Goal: Check status: Check status

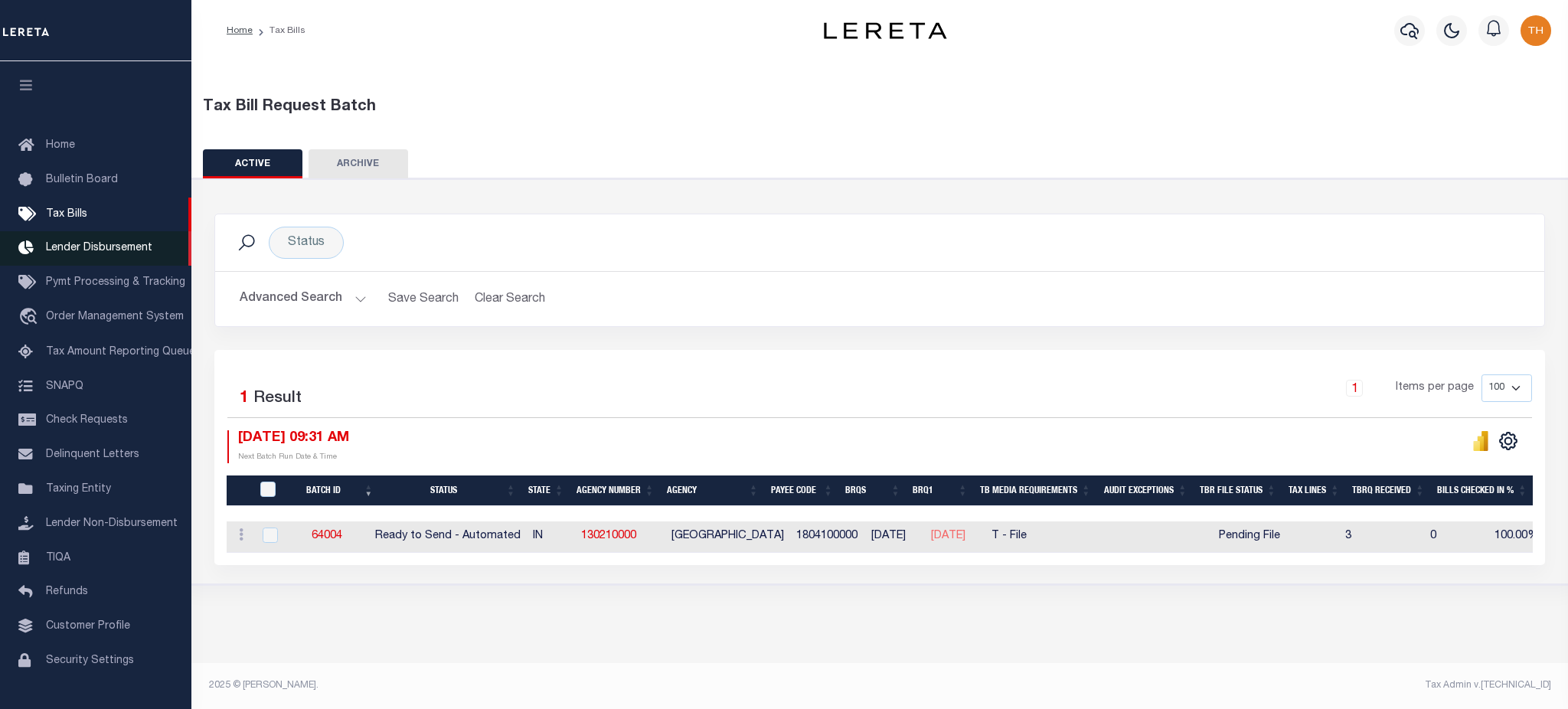
click at [107, 238] on link "Lender Disbursement" at bounding box center [96, 249] width 191 height 35
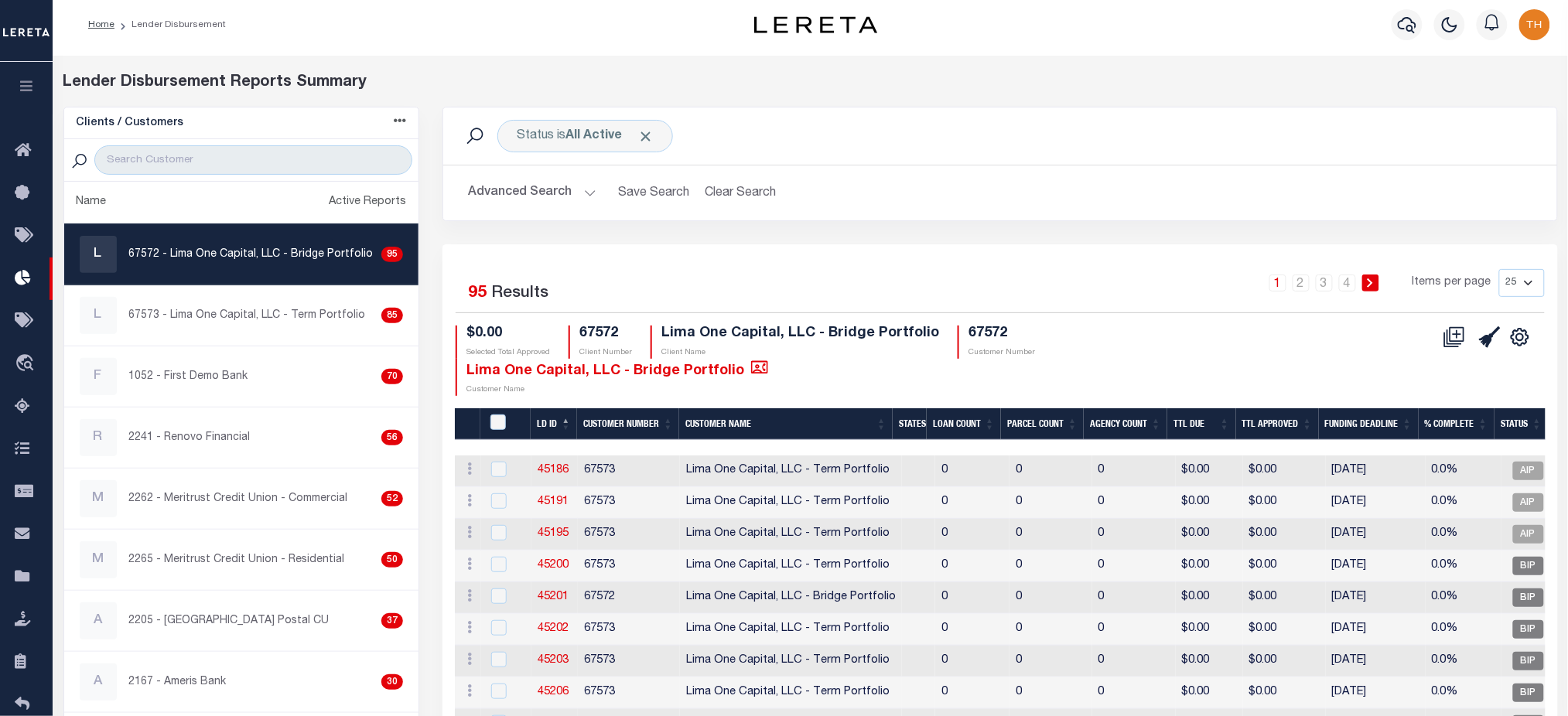
scroll to position [206, 0]
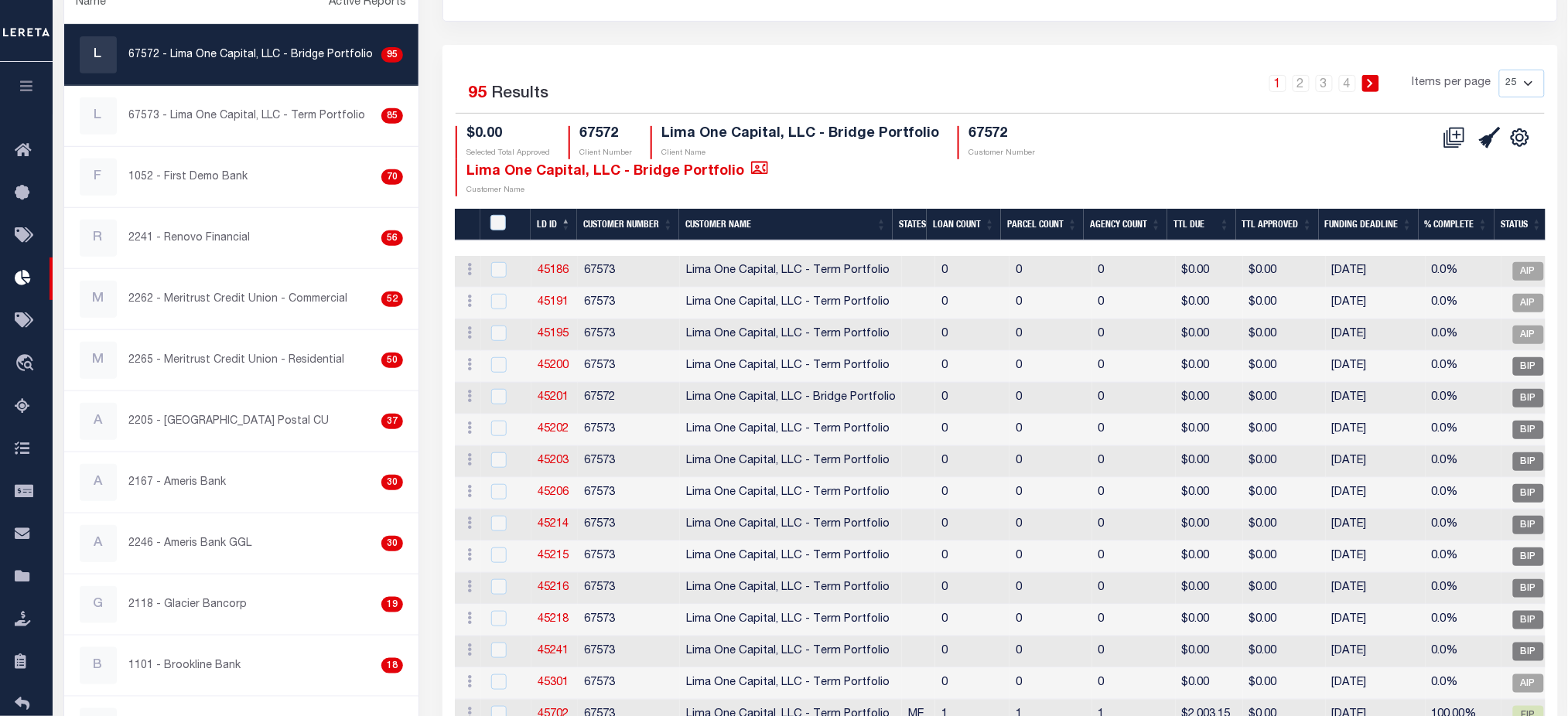
click at [551, 209] on th "LD ID" at bounding box center [554, 225] width 47 height 32
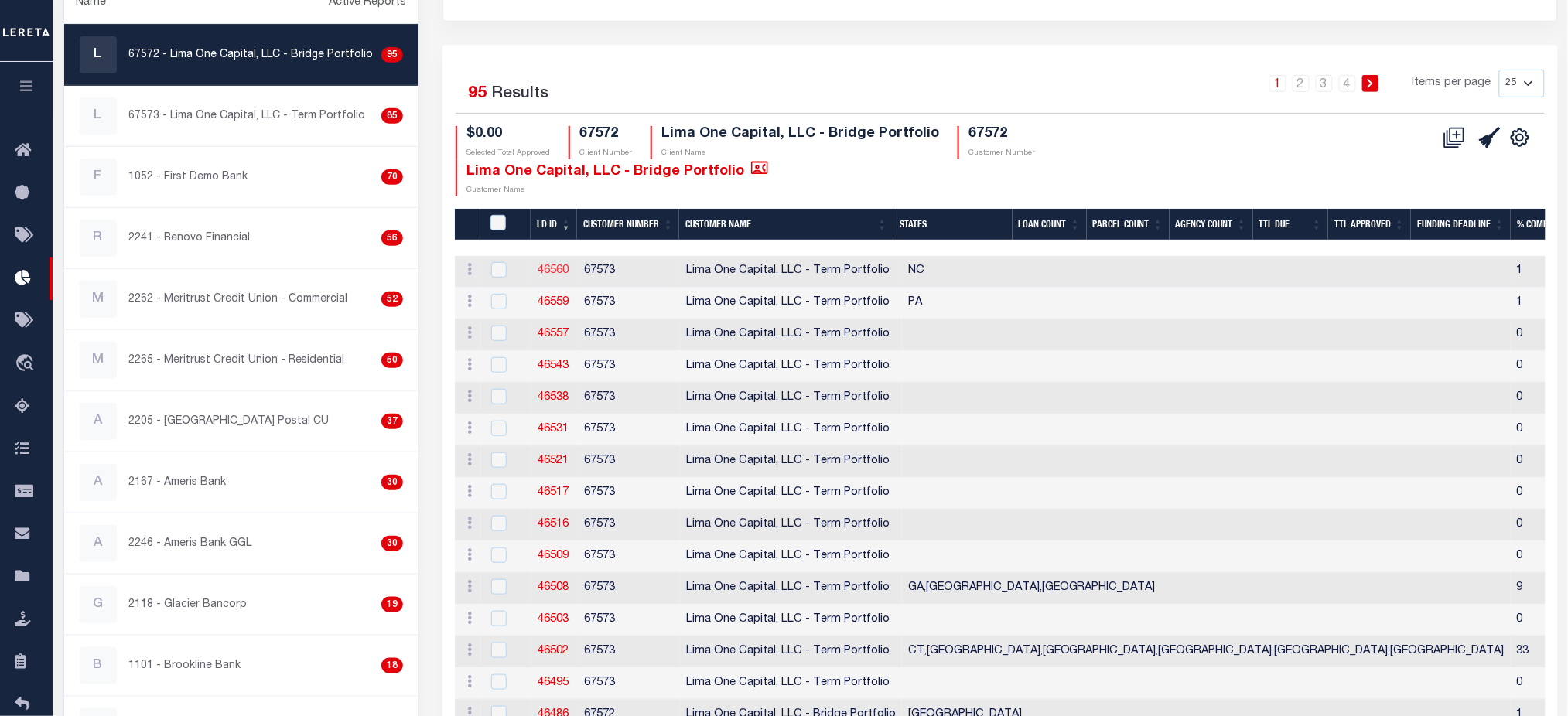
click at [553, 265] on link "46560" at bounding box center [553, 271] width 31 height 11
checkbox input "true"
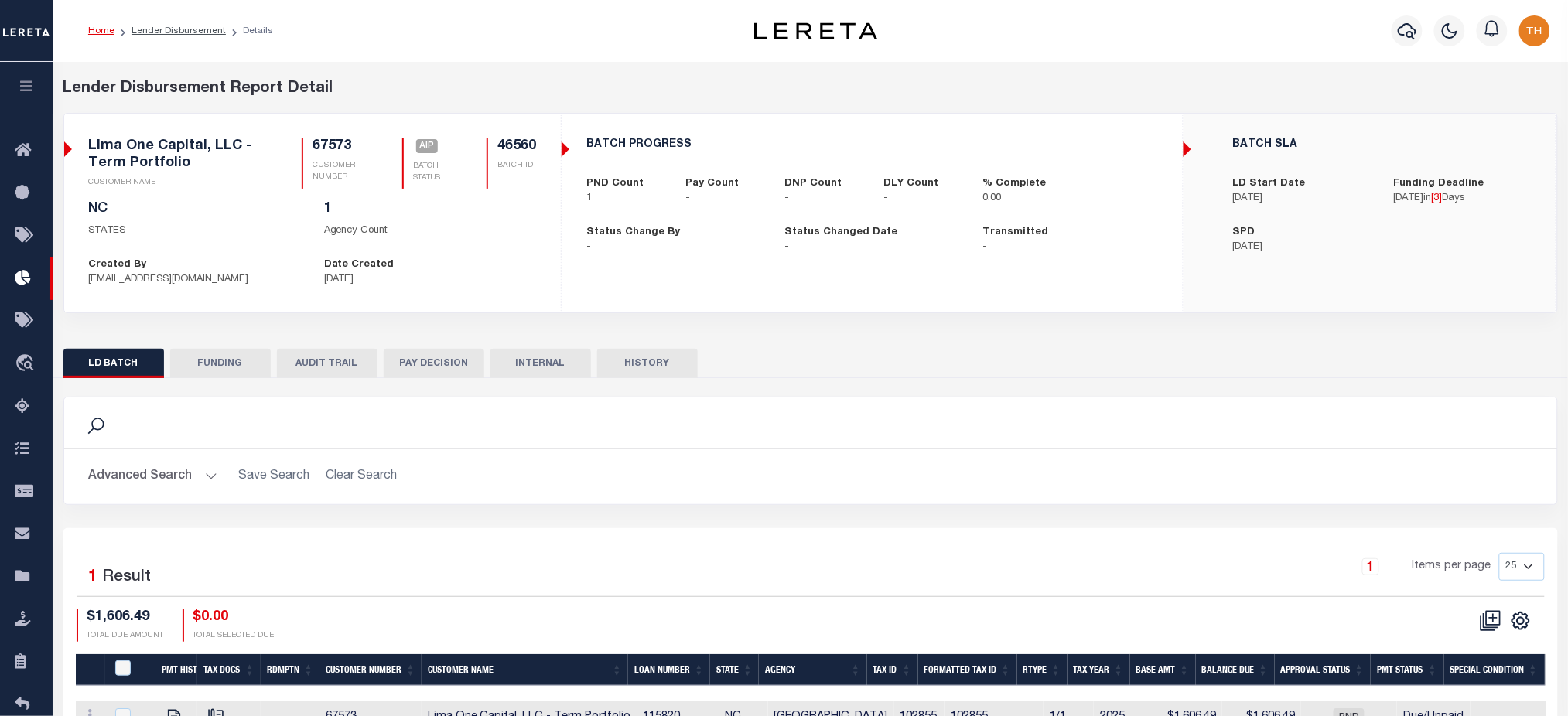
scroll to position [103, 0]
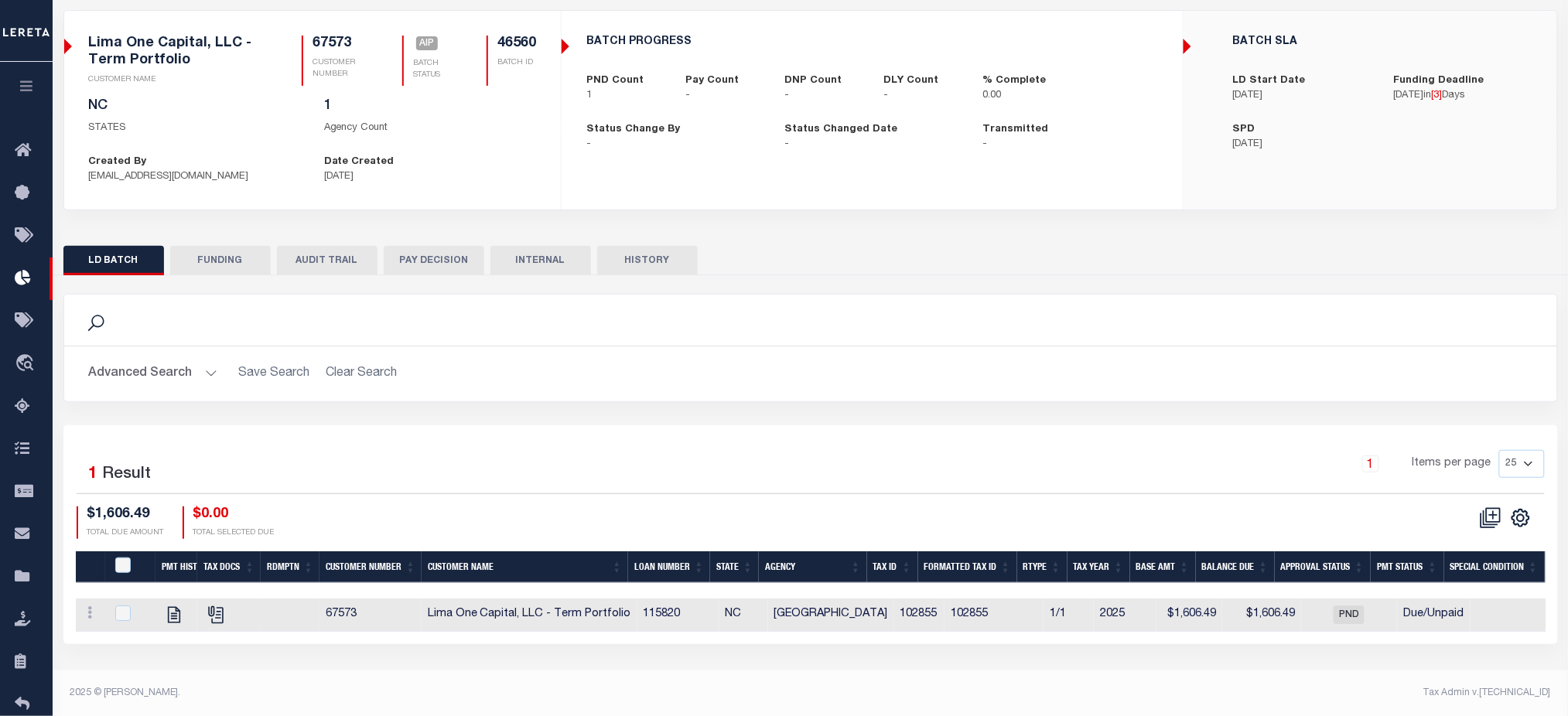
click at [532, 253] on button "INTERNAL" at bounding box center [540, 261] width 101 height 29
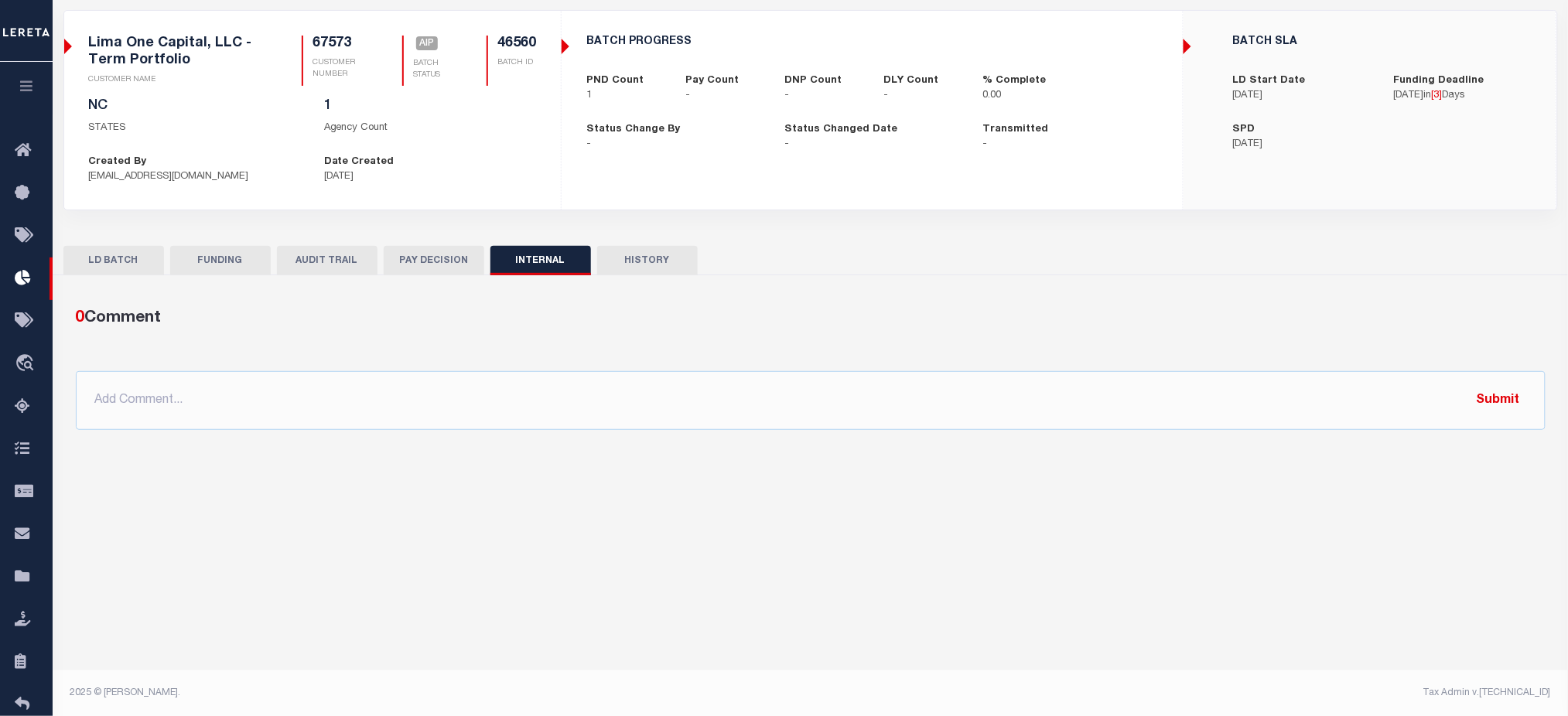
click at [636, 266] on button "HISTORY" at bounding box center [647, 261] width 101 height 29
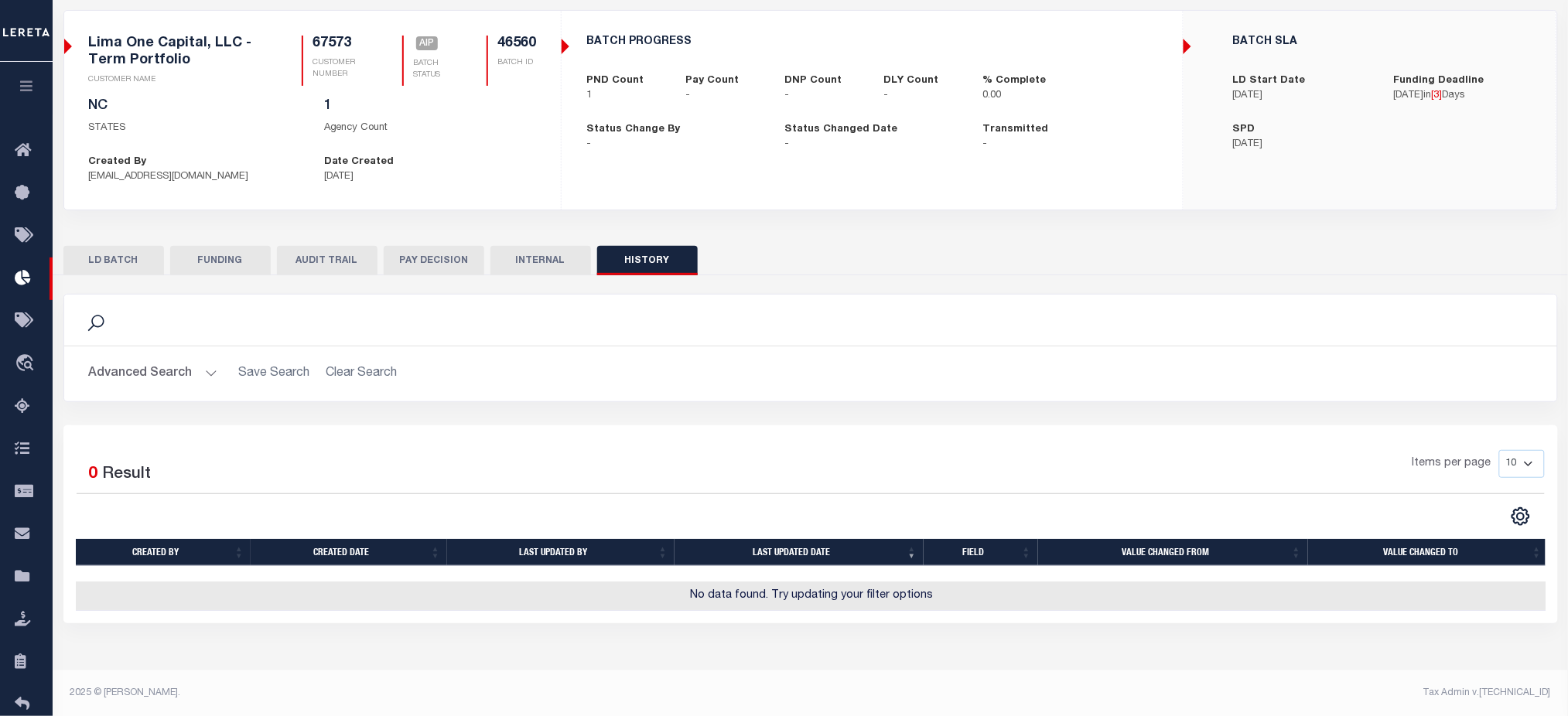
scroll to position [0, 0]
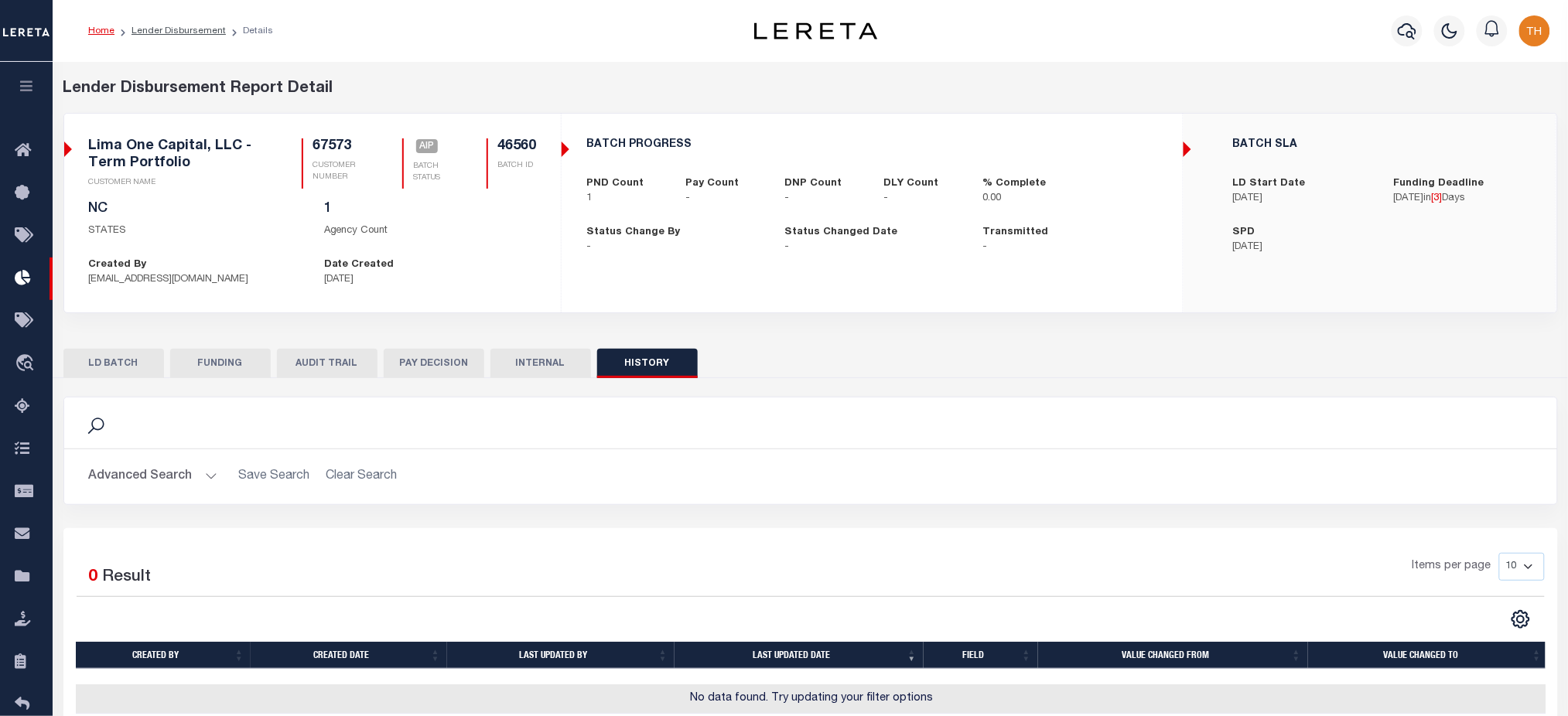
click at [329, 360] on button "AUDIT TRAIL" at bounding box center [327, 363] width 101 height 29
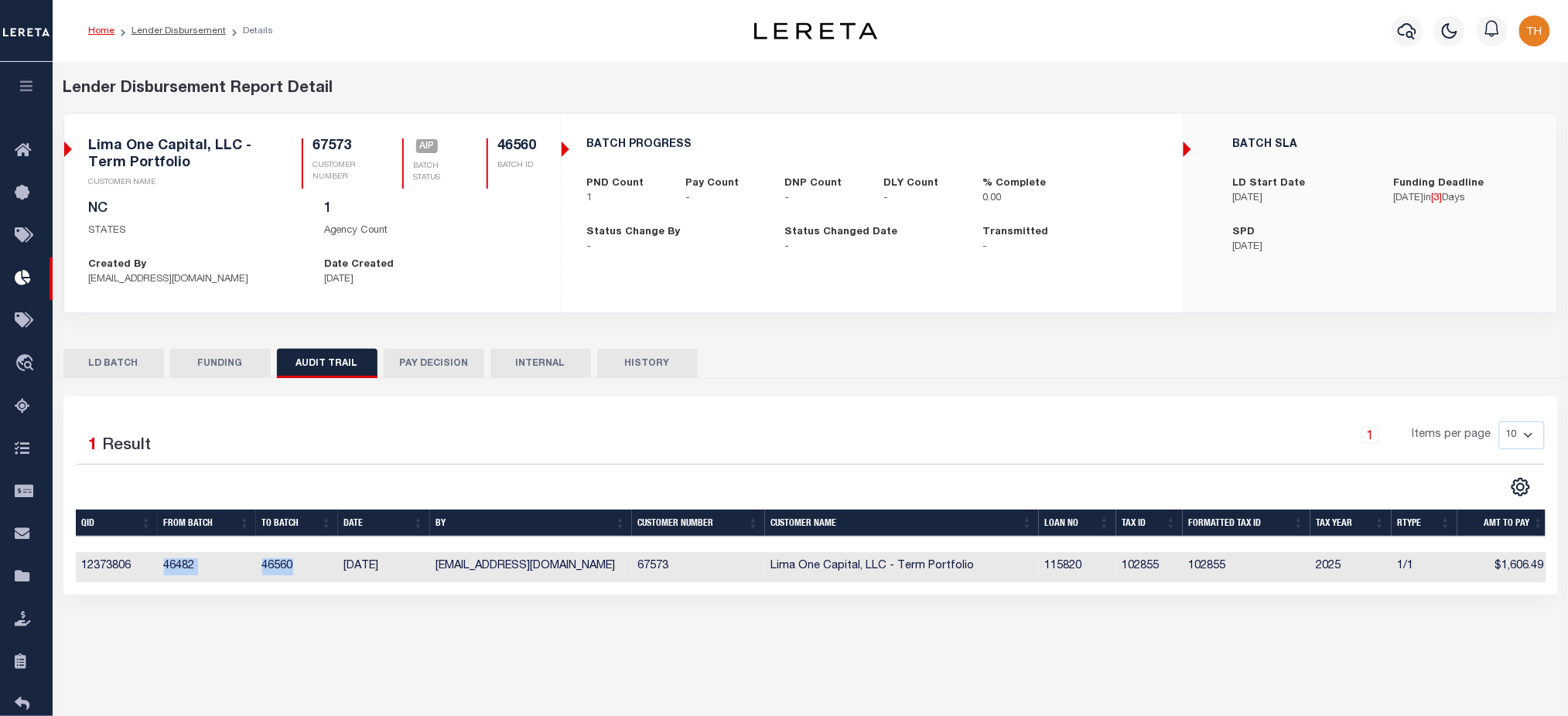
drag, startPoint x: 150, startPoint y: 566, endPoint x: 303, endPoint y: 577, distance: 153.4
click at [303, 577] on tr "12373806 46482 46560 [DATE] [EMAIL_ADDRESS][DOMAIN_NAME] 67573 Lima One Capital…" at bounding box center [813, 567] width 1475 height 30
click at [648, 376] on button "HISTORY" at bounding box center [647, 363] width 101 height 29
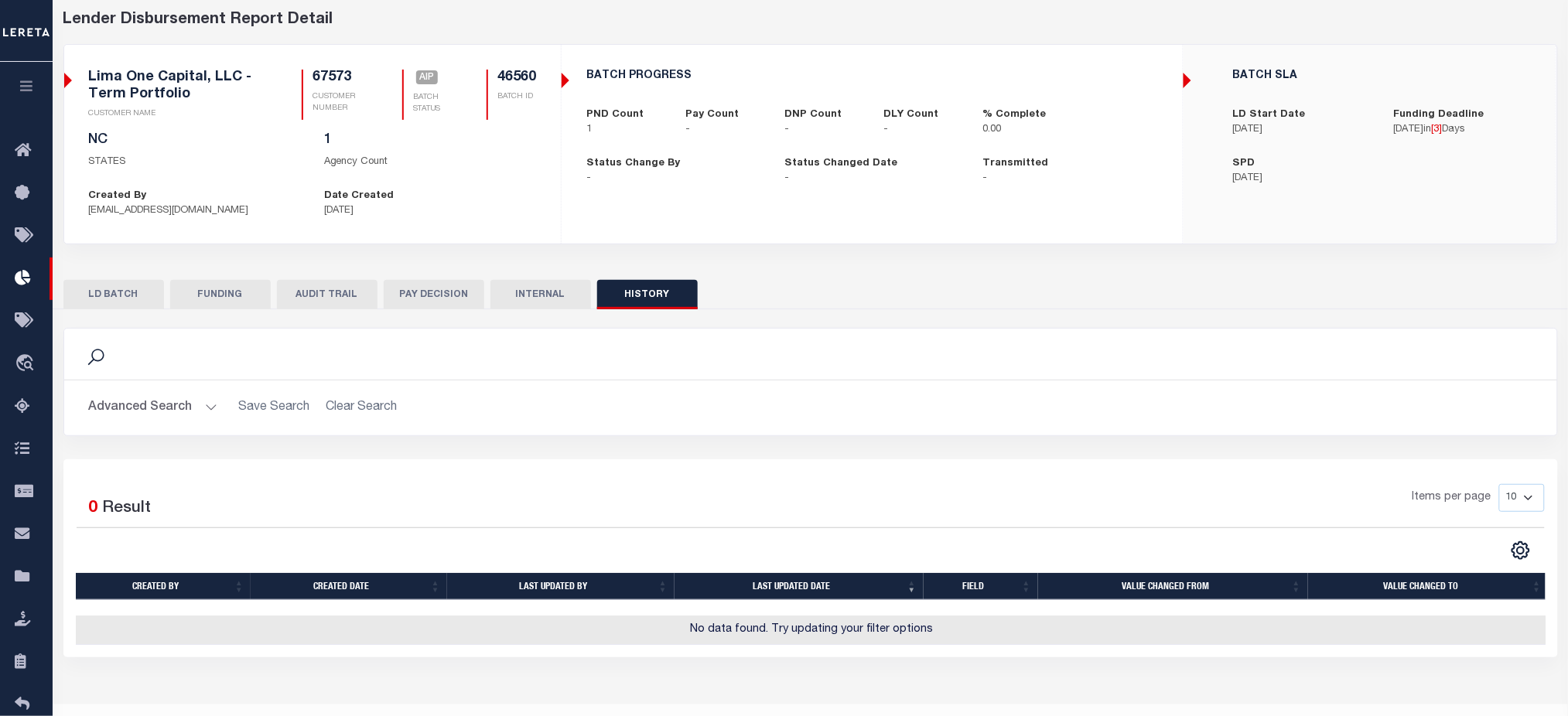
scroll to position [103, 0]
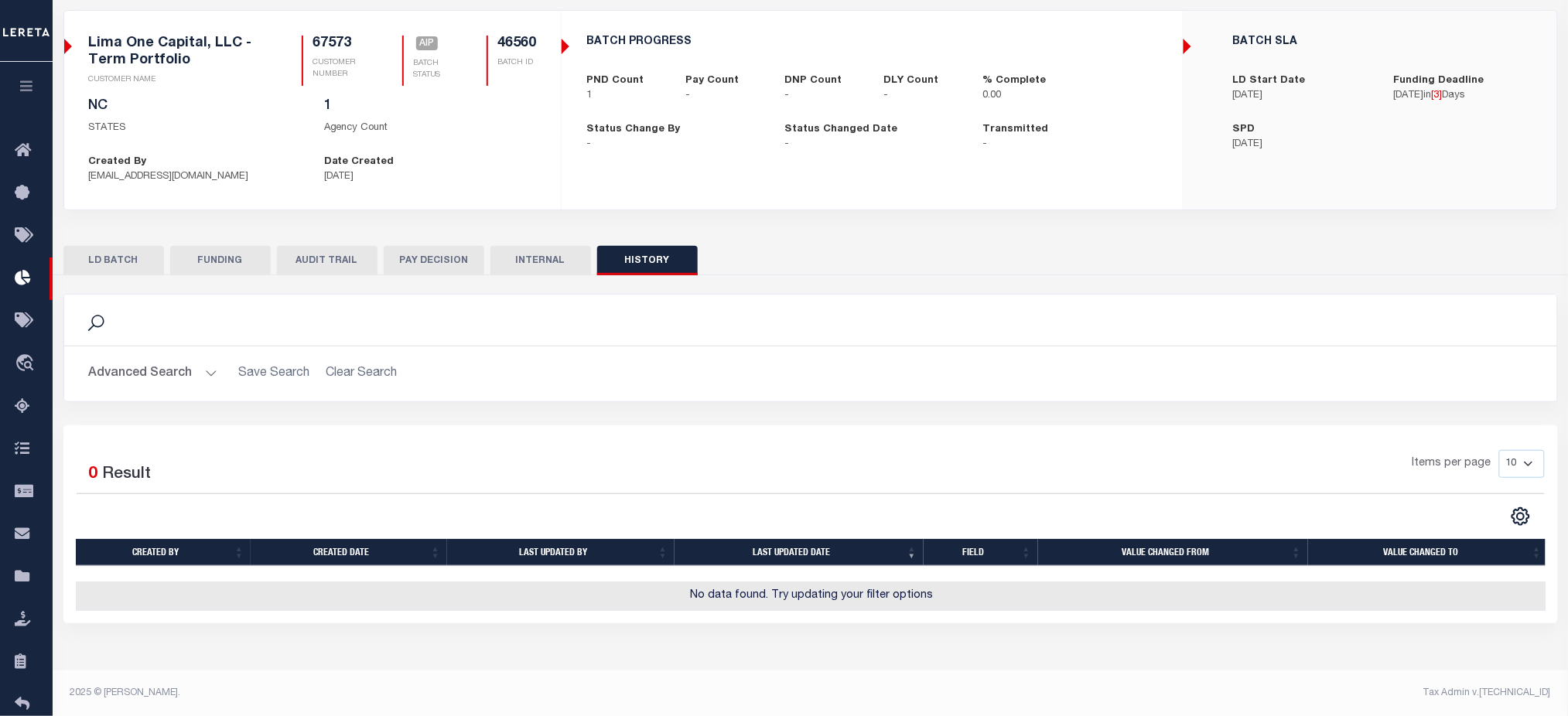
click at [360, 260] on button "AUDIT TRAIL" at bounding box center [327, 261] width 101 height 29
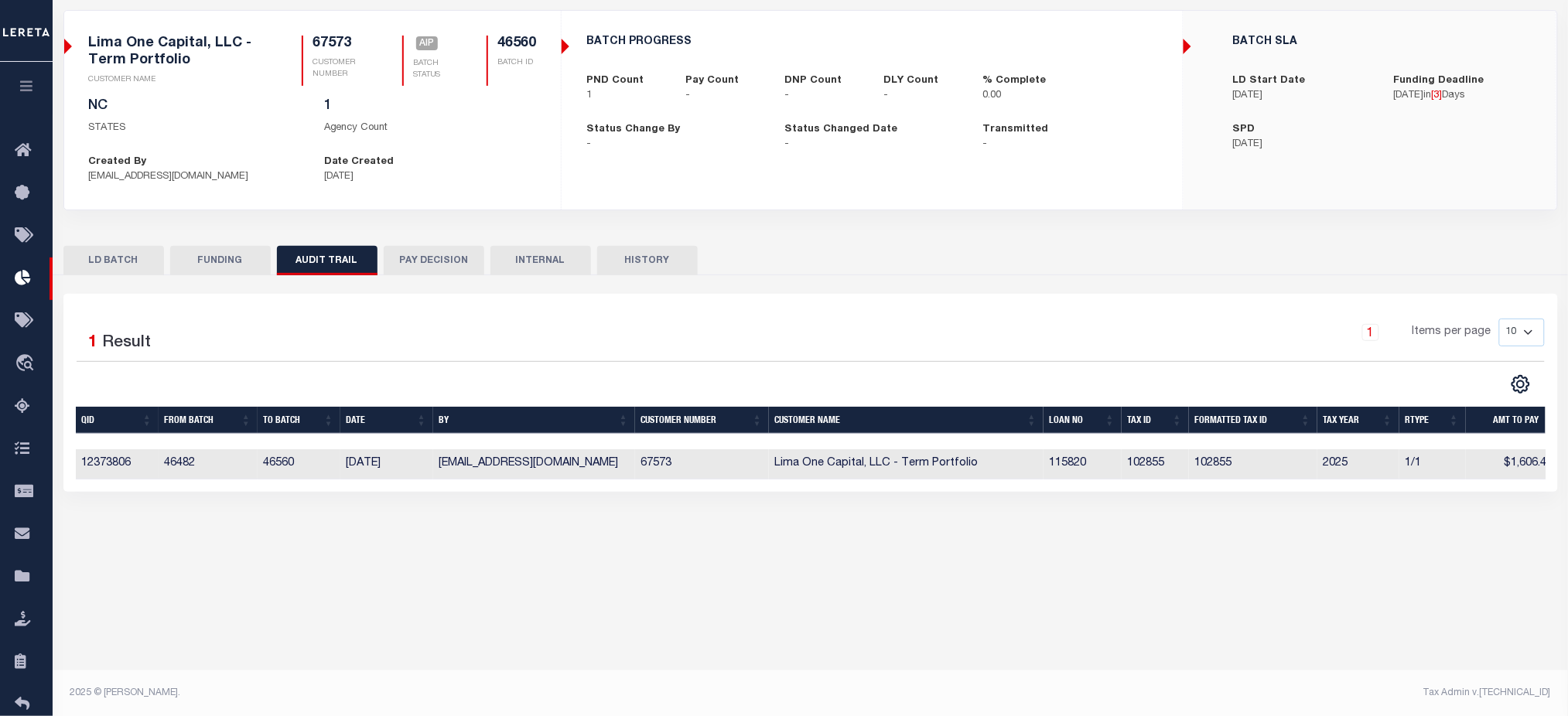
click at [199, 550] on div "Lender Disbursement Reports Summary Clients / Customers Customers asc Customers…" at bounding box center [810, 280] width 1516 height 644
drag, startPoint x: 163, startPoint y: 463, endPoint x: 296, endPoint y: 467, distance: 133.1
click at [296, 467] on tr "12373806 46482 46560 [DATE] [EMAIL_ADDRESS][DOMAIN_NAME] 67573 Lima One Capital…" at bounding box center [818, 464] width 1484 height 30
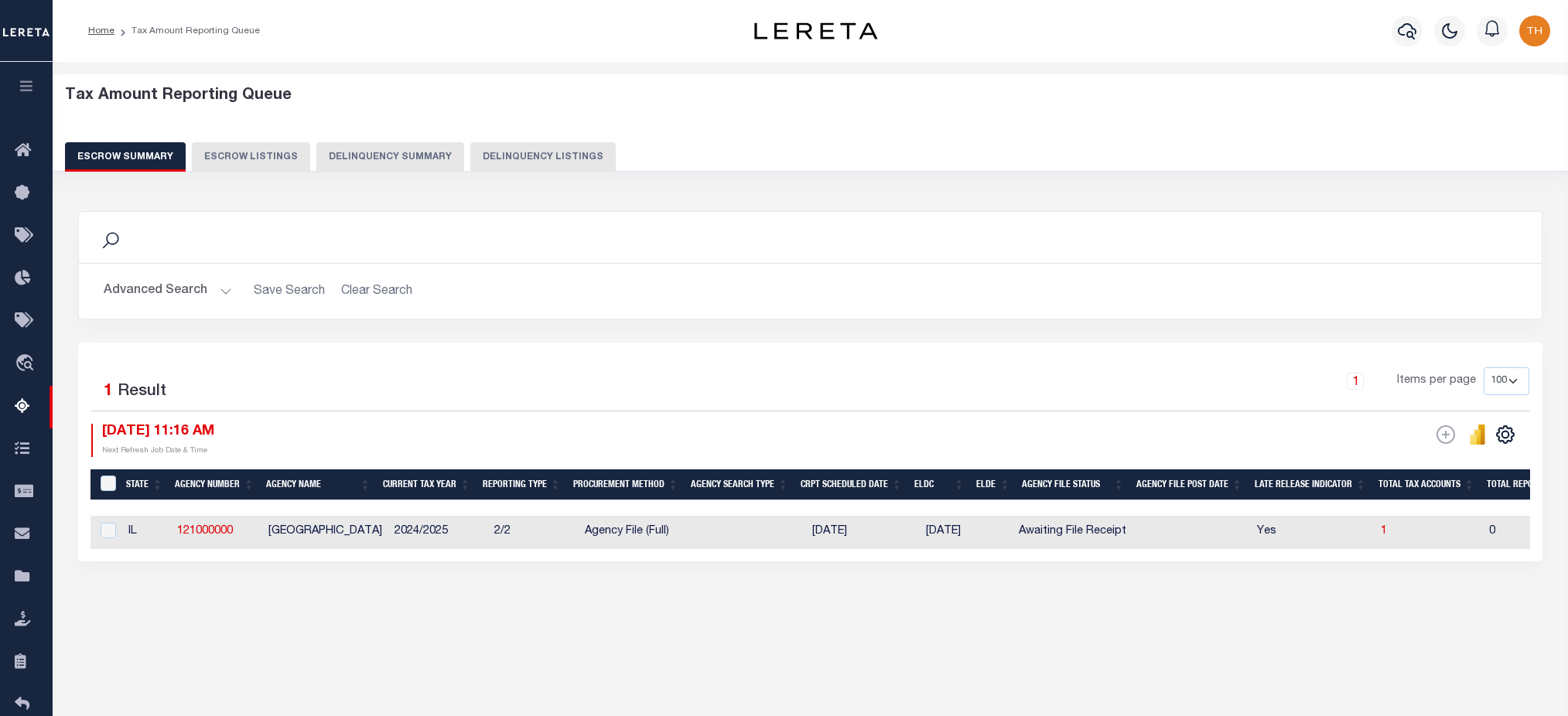
select select "100"
click at [406, 154] on button "Delinquency Summary" at bounding box center [390, 157] width 148 height 29
